Goal: Navigation & Orientation: Find specific page/section

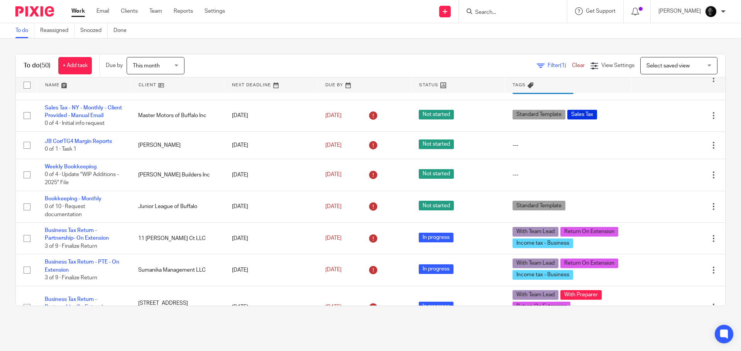
scroll to position [1581, 0]
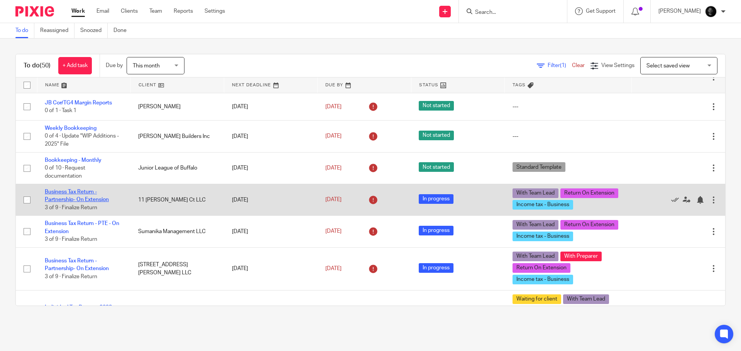
drag, startPoint x: 79, startPoint y: 196, endPoint x: 64, endPoint y: 193, distance: 16.0
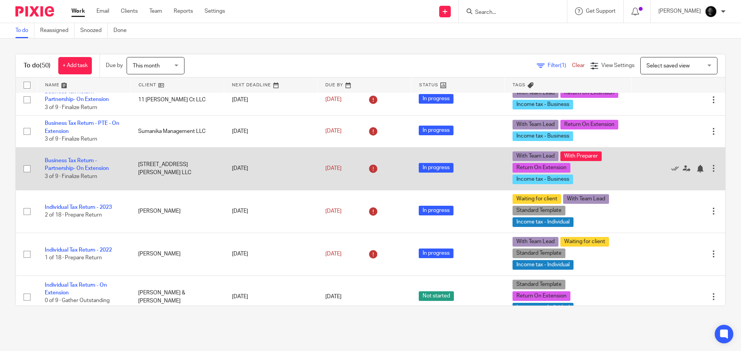
scroll to position [1694, 0]
